Goal: Navigation & Orientation: Understand site structure

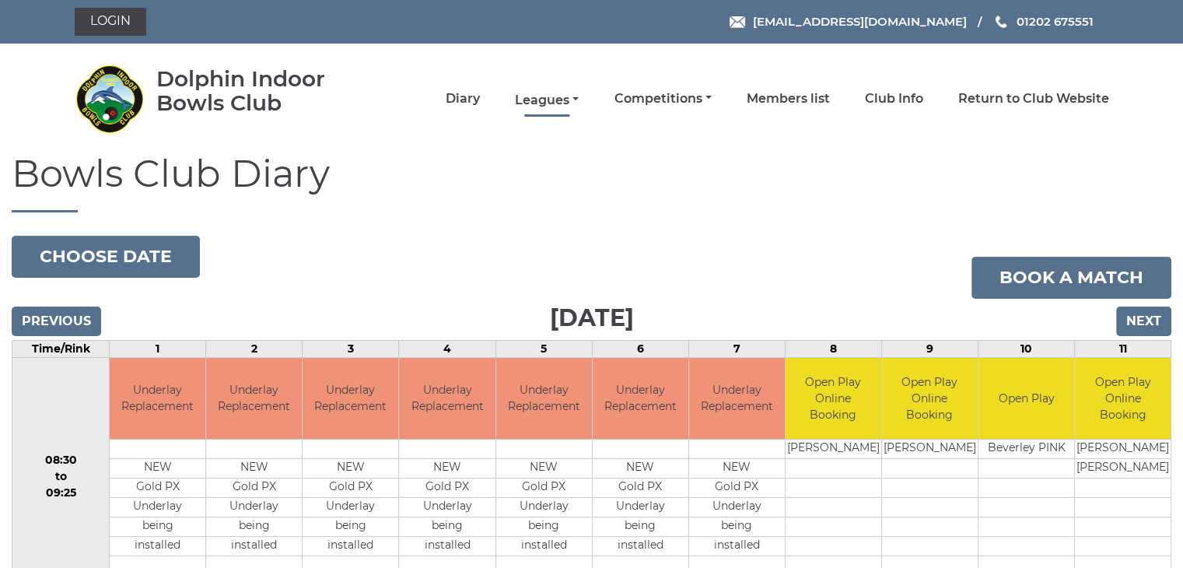
click at [576, 97] on link "Leagues" at bounding box center [547, 100] width 64 height 17
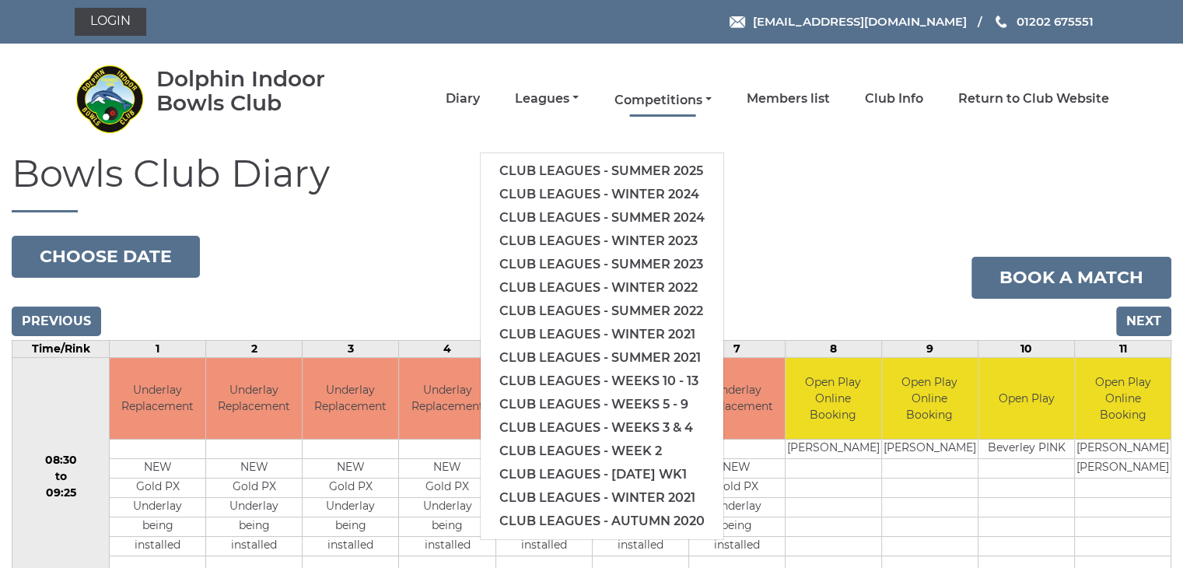
click at [709, 98] on link "Competitions" at bounding box center [662, 100] width 97 height 17
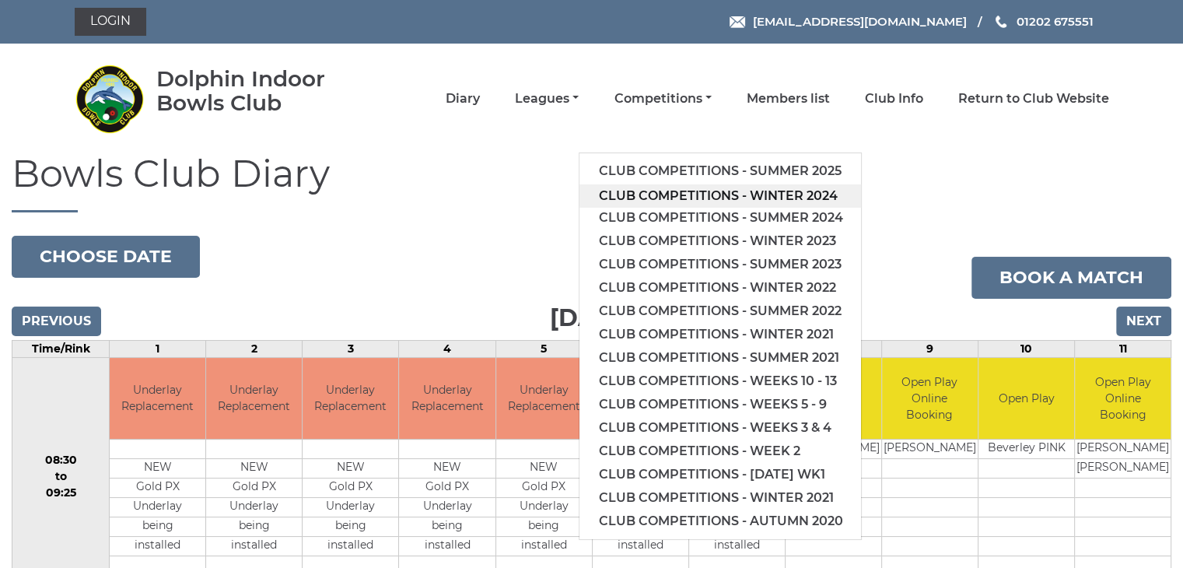
click at [673, 193] on link "Club competitions - Winter 2024" at bounding box center [720, 195] width 282 height 23
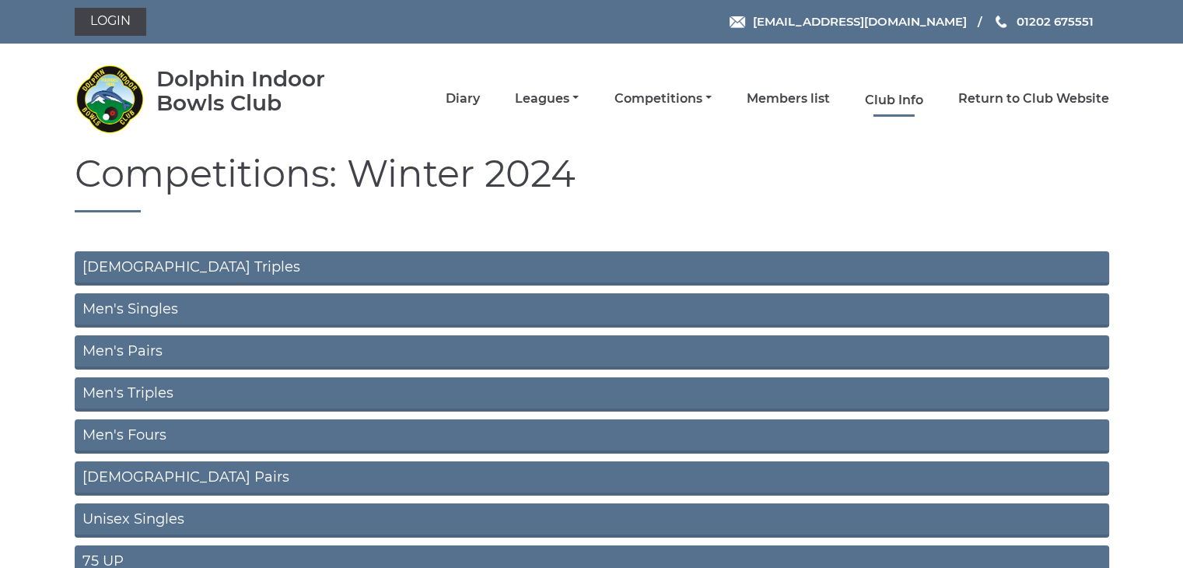
click at [890, 97] on link "Club Info" at bounding box center [894, 100] width 58 height 17
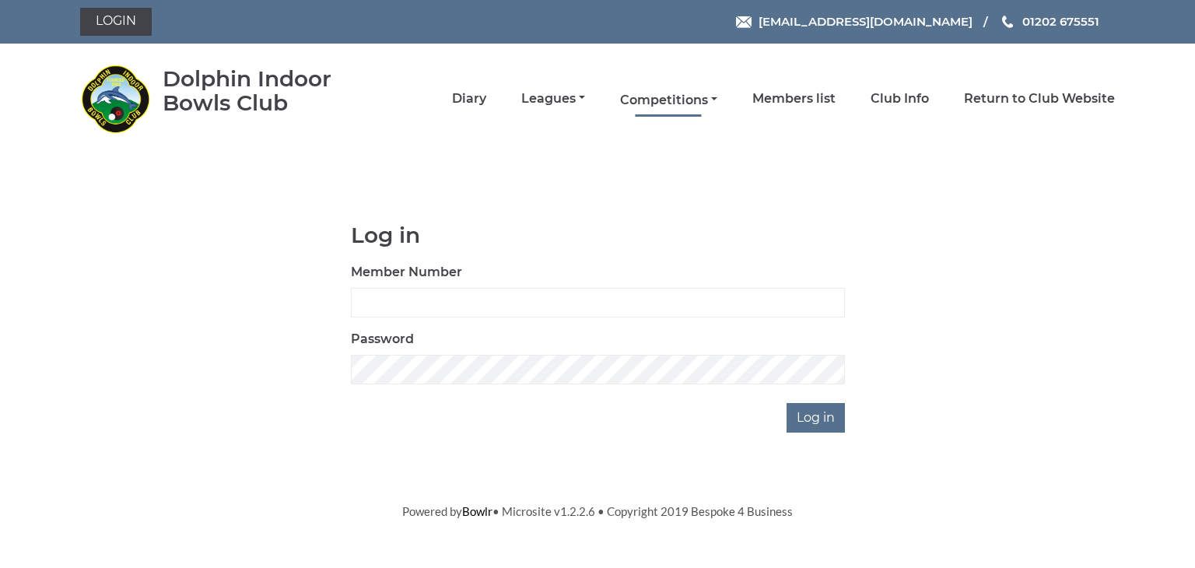
click at [714, 100] on link "Competitions" at bounding box center [668, 100] width 97 height 17
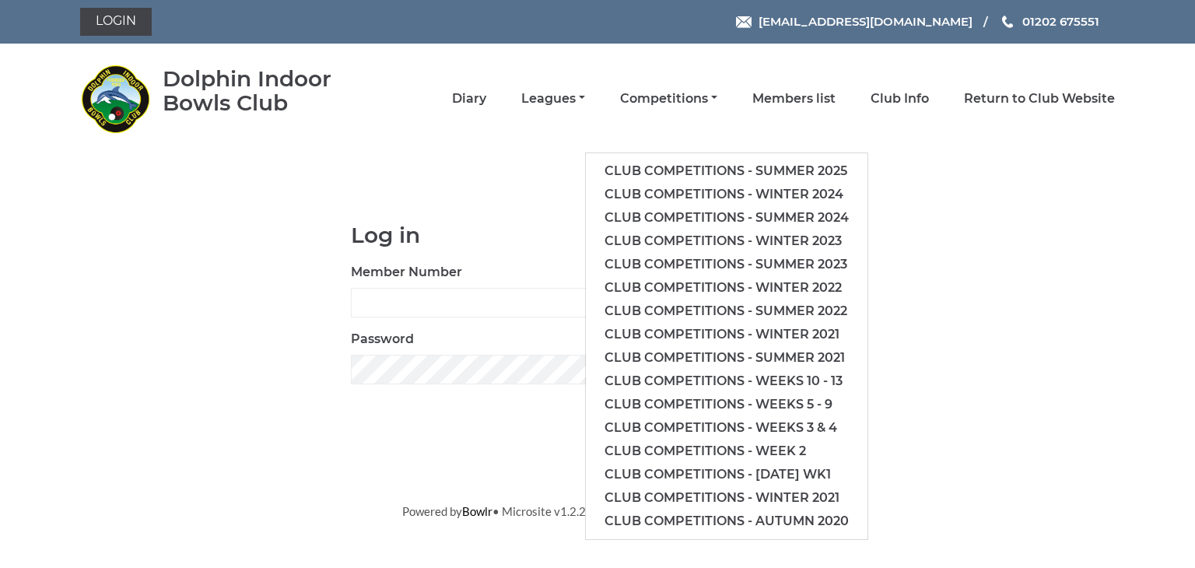
drag, startPoint x: 1093, startPoint y: 200, endPoint x: 936, endPoint y: 194, distance: 158.0
click at [936, 194] on body "Login reception@dolphinibc.com 01202 675551" at bounding box center [597, 260] width 1195 height 520
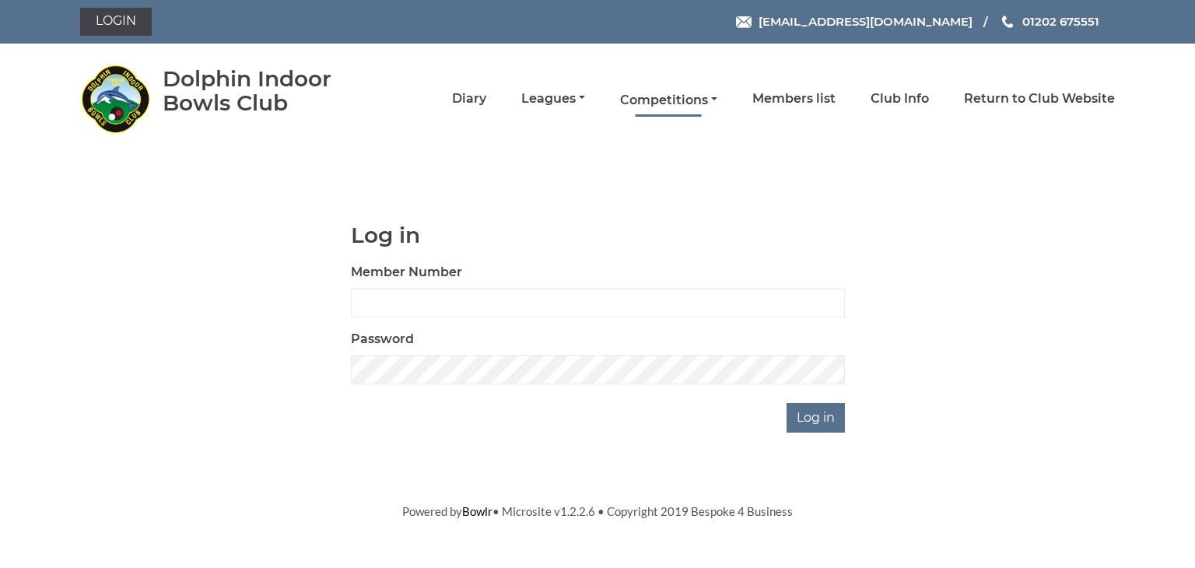
click at [711, 97] on link "Competitions" at bounding box center [668, 100] width 97 height 17
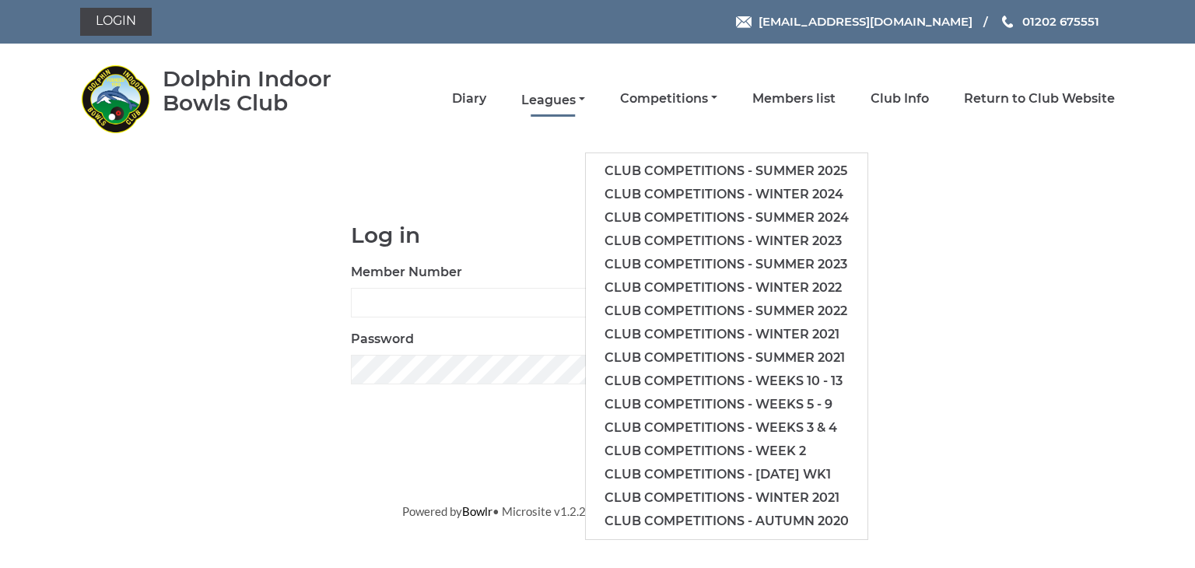
click at [576, 102] on link "Leagues" at bounding box center [553, 100] width 64 height 17
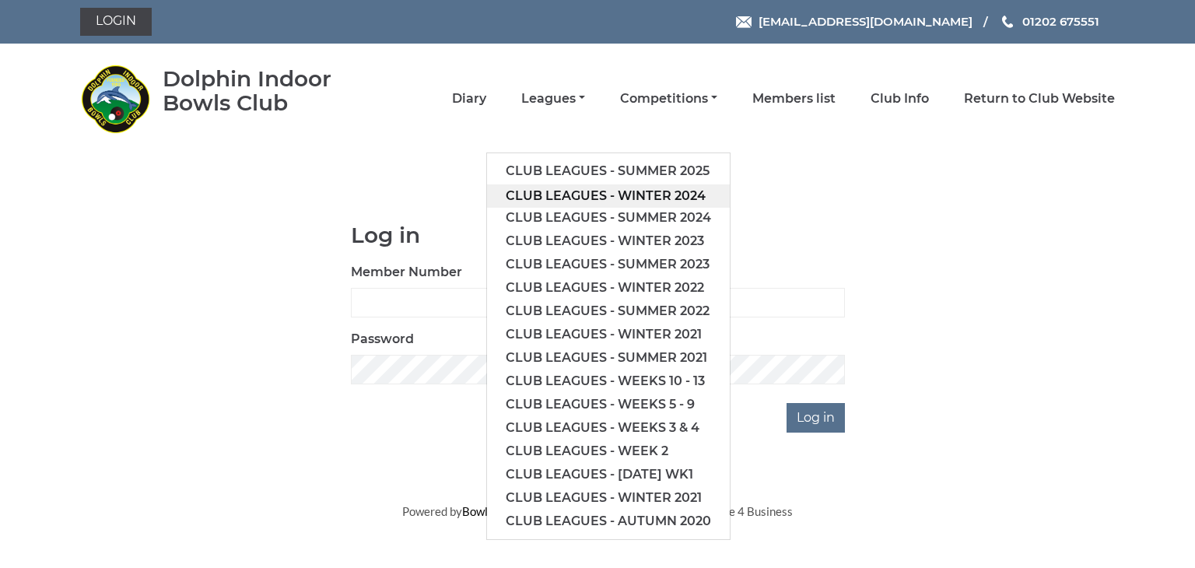
click at [569, 194] on link "Club leagues - Winter 2024" at bounding box center [608, 195] width 243 height 23
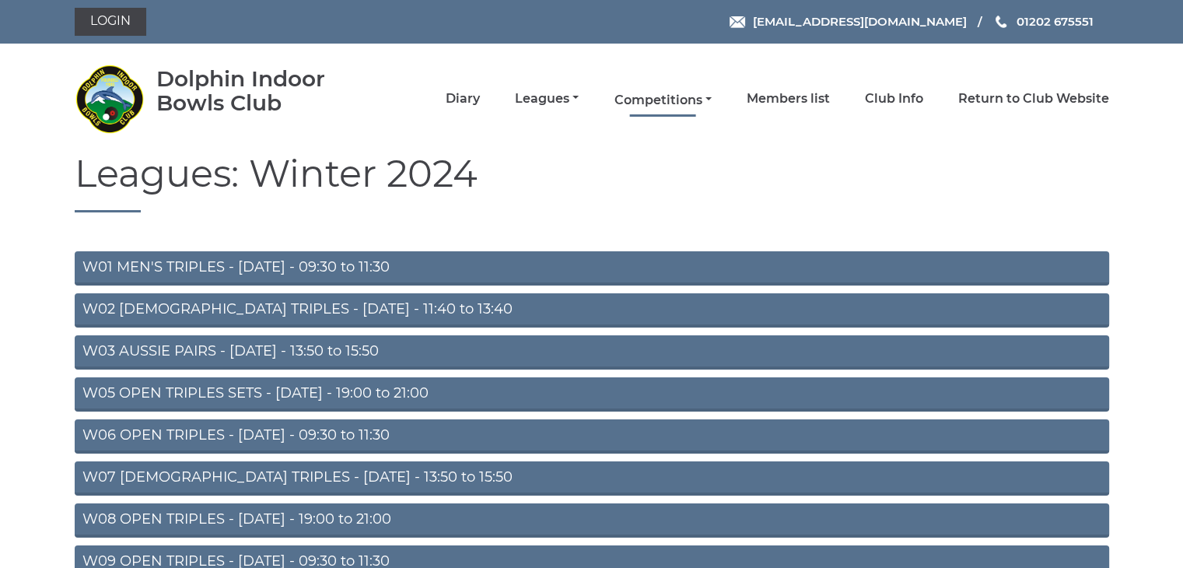
click at [709, 96] on link "Competitions" at bounding box center [662, 100] width 97 height 17
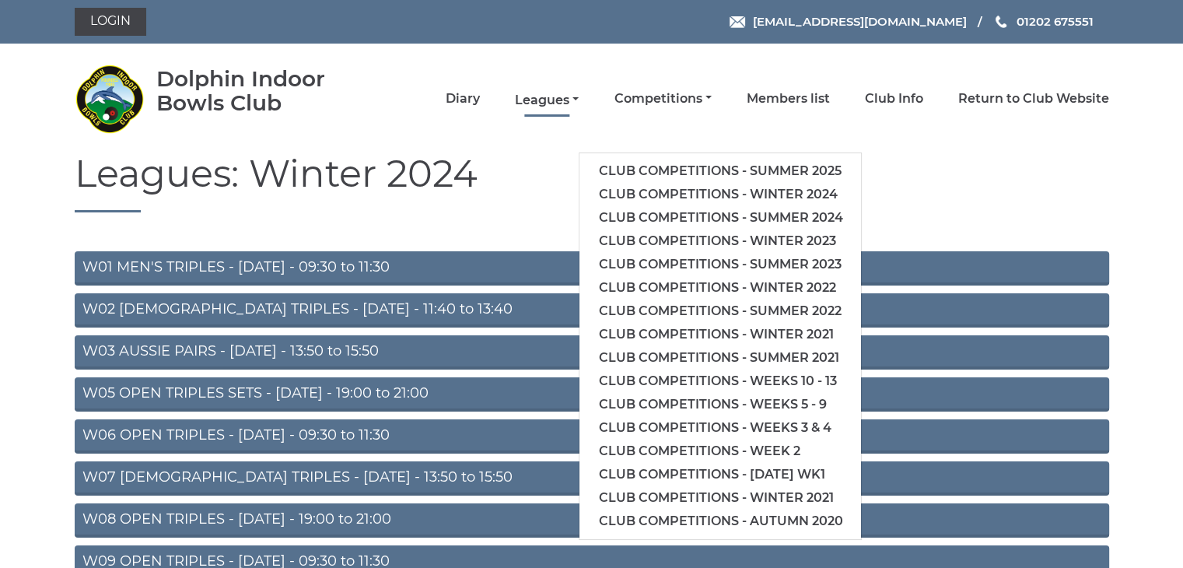
click at [575, 98] on link "Leagues" at bounding box center [547, 100] width 64 height 17
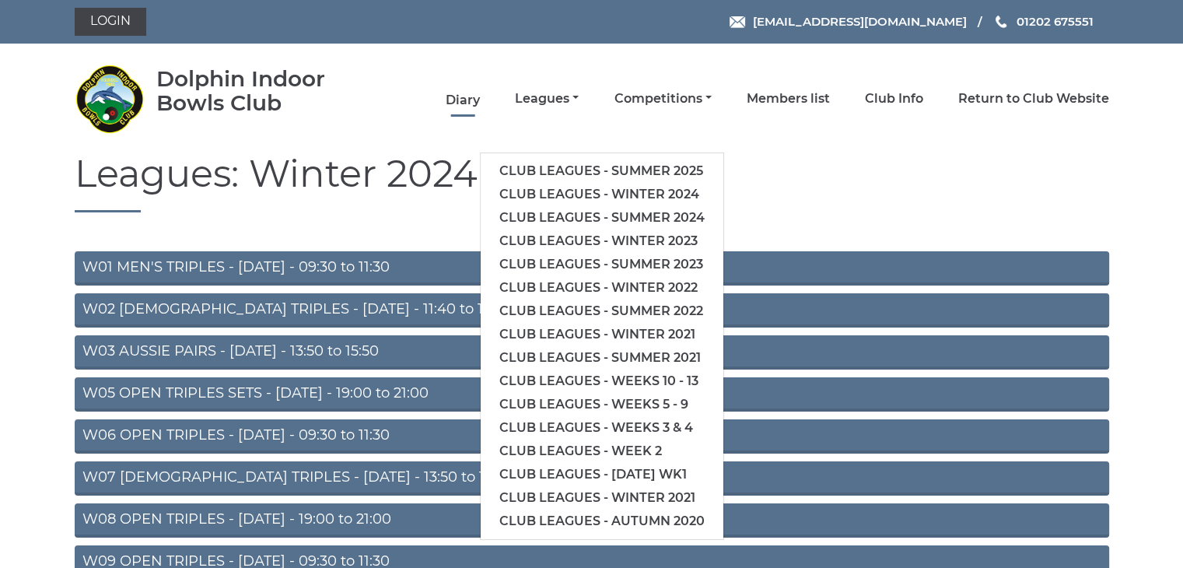
click at [466, 97] on link "Diary" at bounding box center [463, 100] width 34 height 17
